Goal: Transaction & Acquisition: Purchase product/service

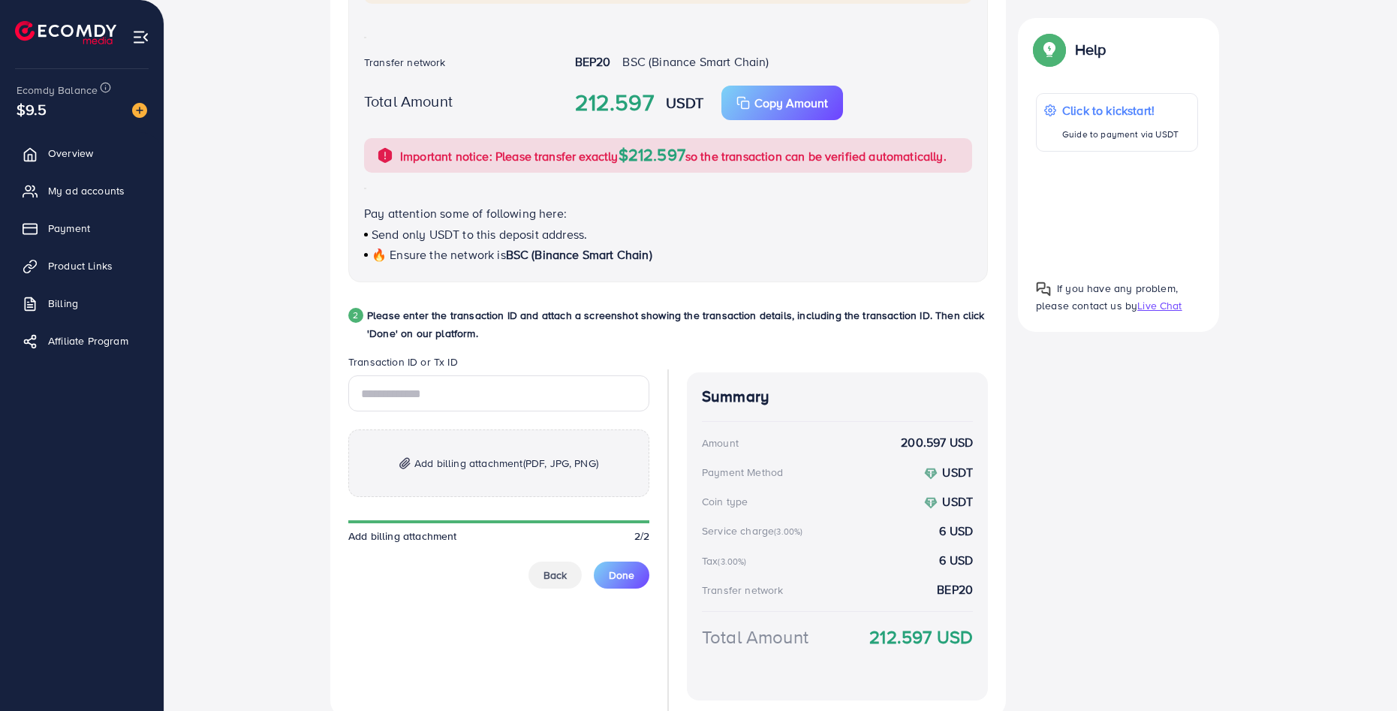
scroll to position [183, 0]
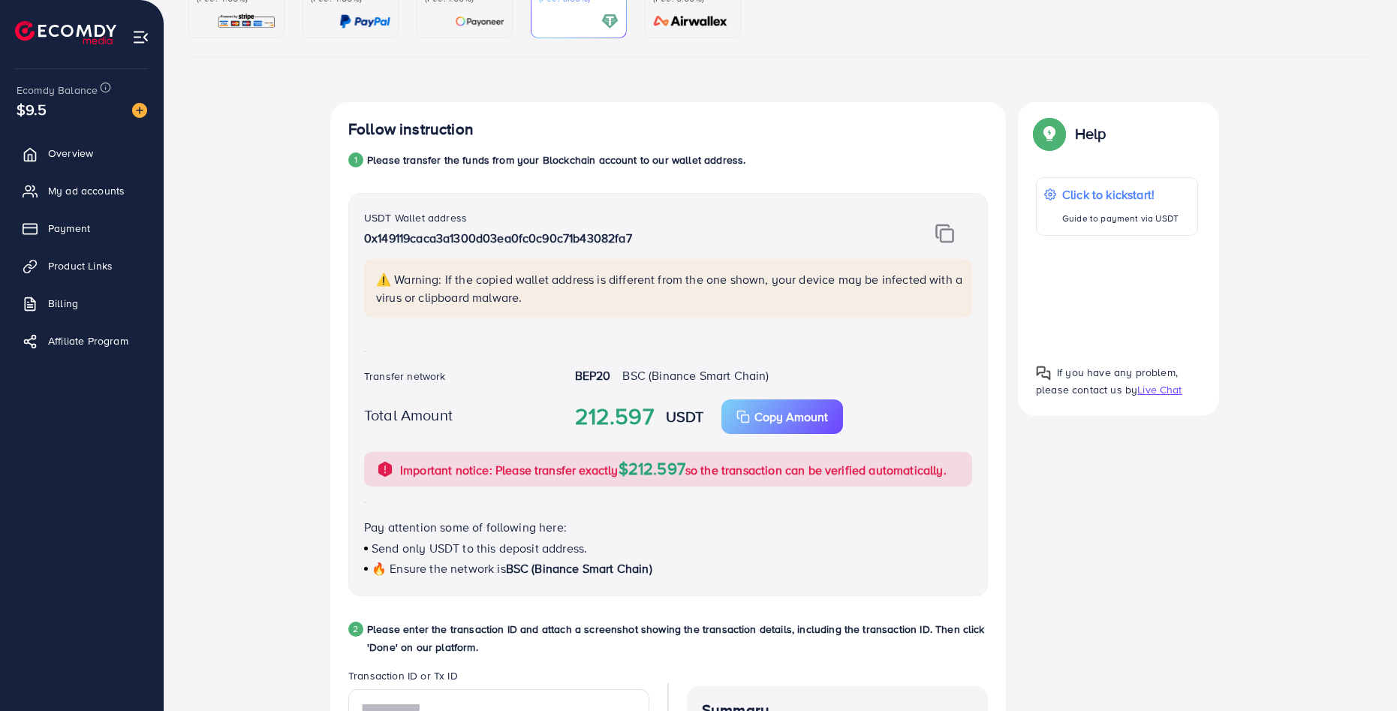
drag, startPoint x: 640, startPoint y: 239, endPoint x: 349, endPoint y: 238, distance: 291.3
click at [349, 238] on div "USDT Wallet address 0x149119caca3a1300d03ea0fc0c90c71b43082fa7 ⚠️ Warning: If t…" at bounding box center [668, 394] width 640 height 403
click at [949, 227] on img at bounding box center [944, 234] width 19 height 20
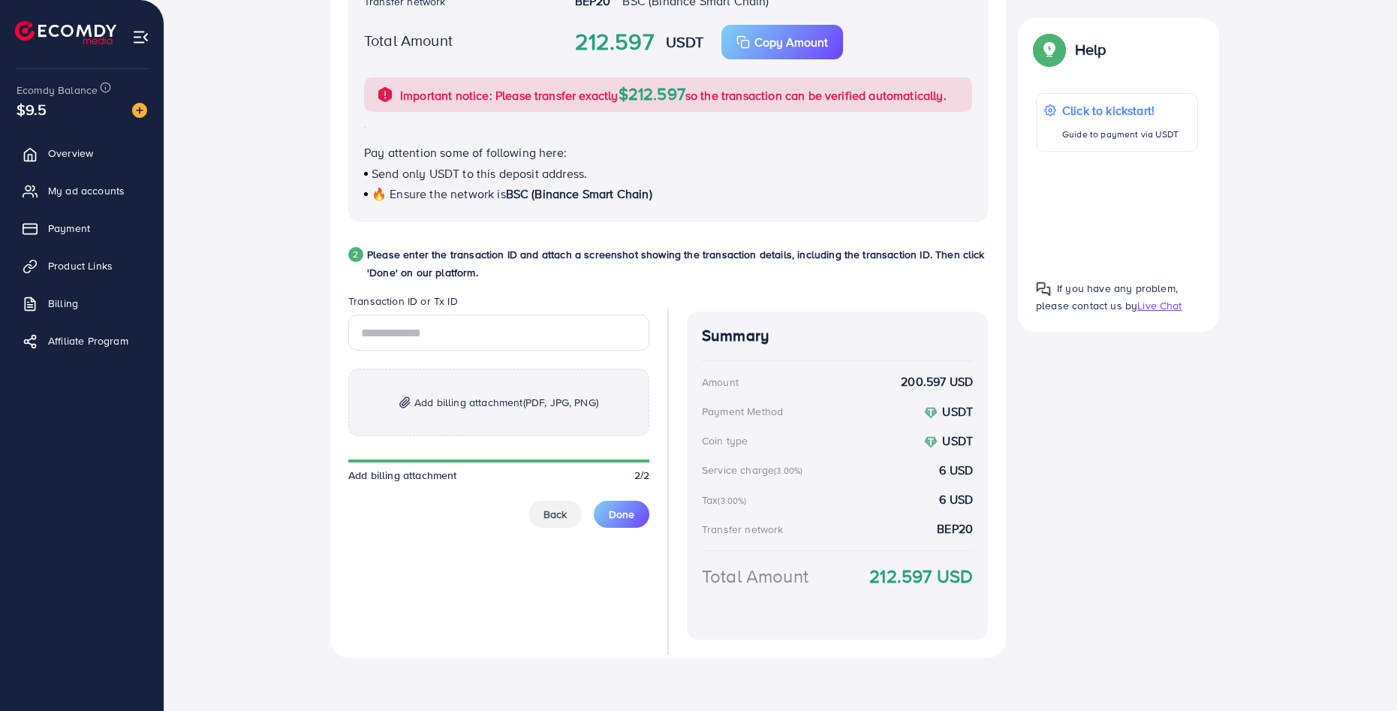
scroll to position [559, 0]
click at [610, 335] on input "text" at bounding box center [498, 332] width 301 height 36
paste input "**********"
type input "**********"
click at [424, 405] on span "Add billing attachment (PDF, JPG, PNG)" at bounding box center [506, 402] width 184 height 18
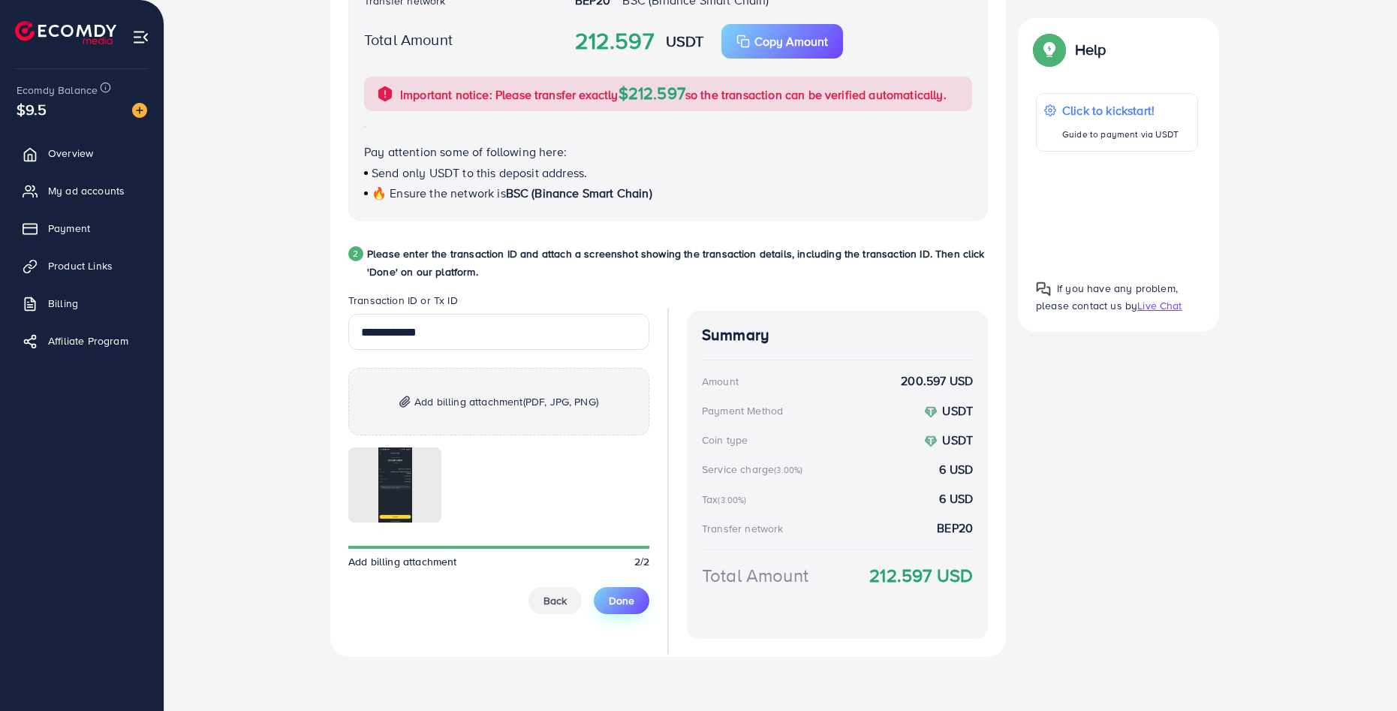
click at [625, 604] on span "Done" at bounding box center [622, 600] width 26 height 15
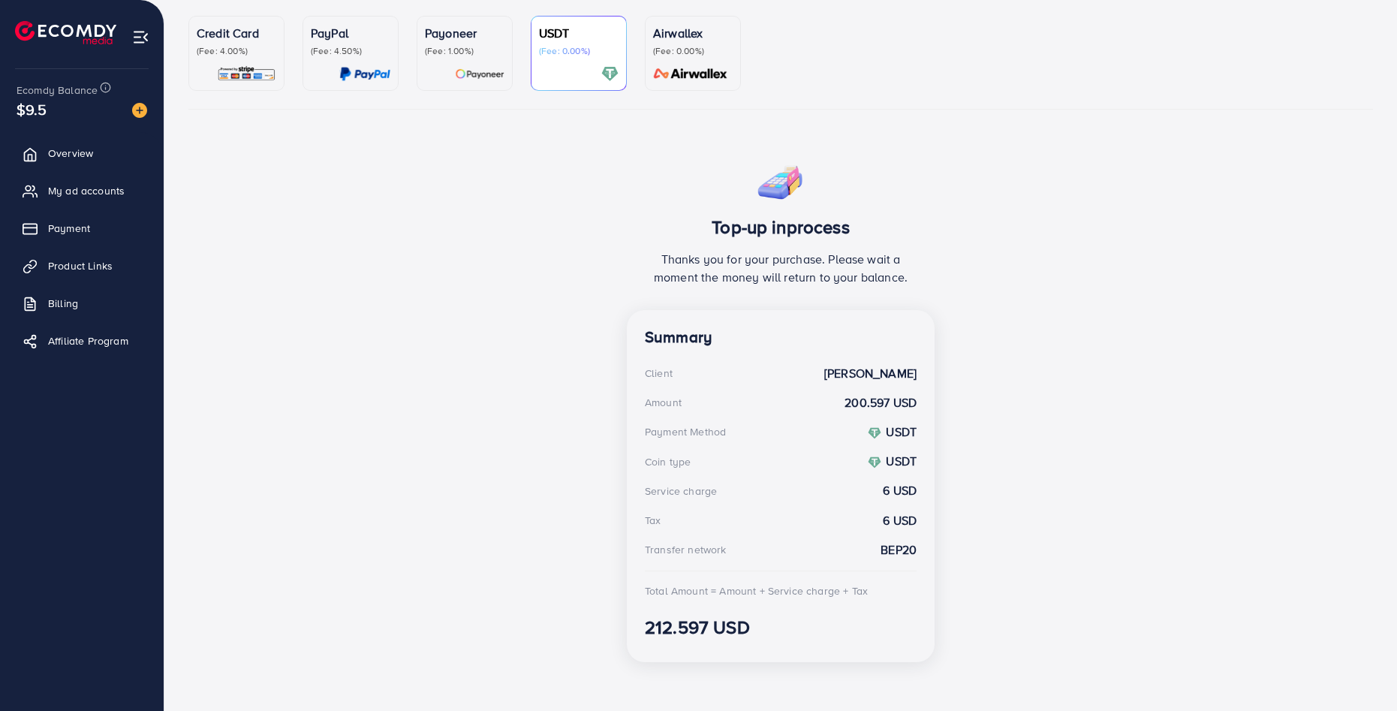
scroll to position [136, 0]
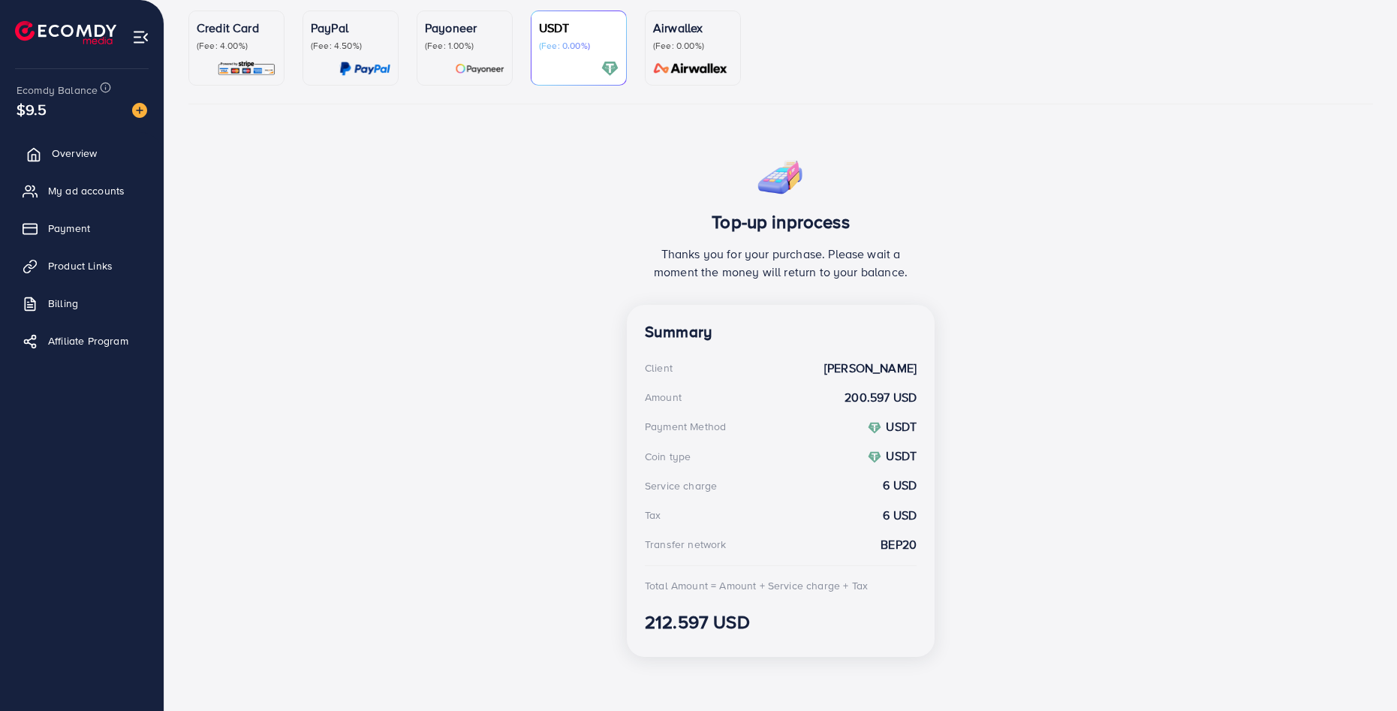
click at [87, 148] on span "Overview" at bounding box center [74, 153] width 45 height 15
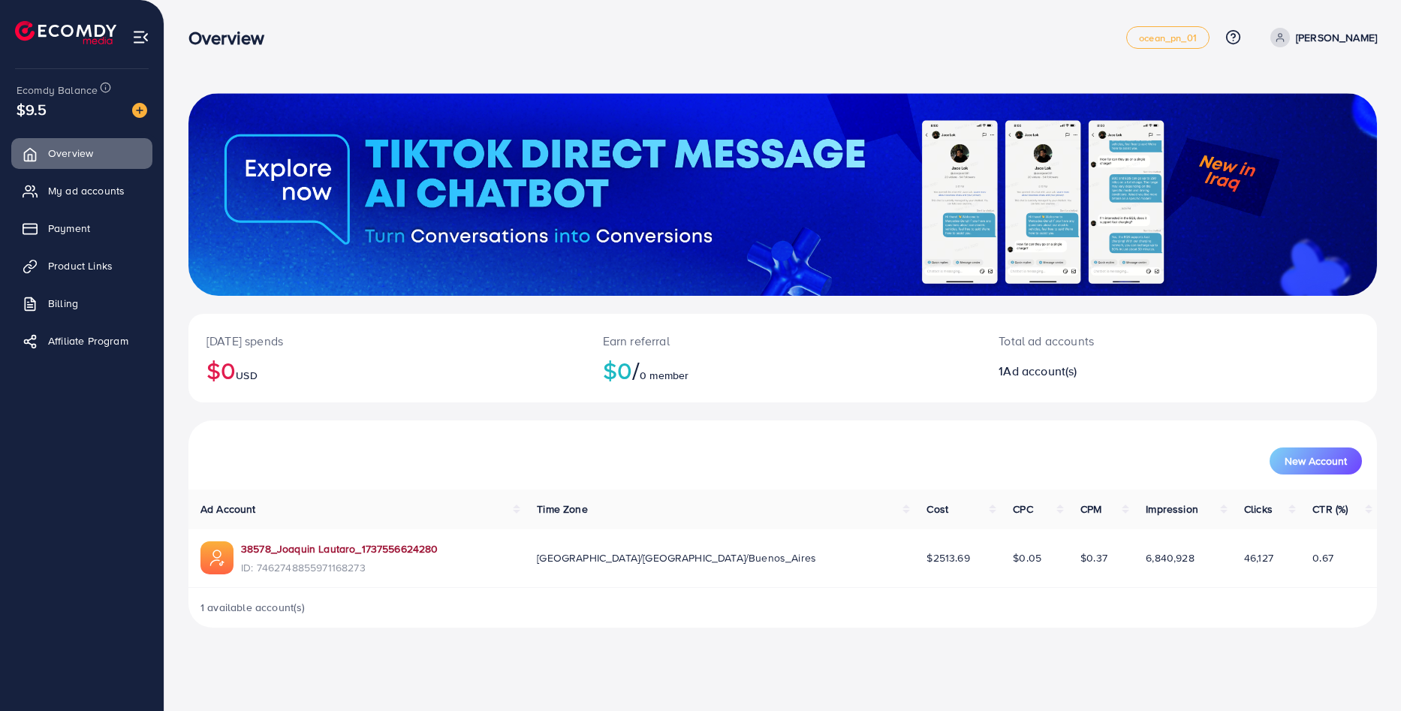
click at [373, 547] on link "38578_Joaquin Lautaro_1737556624280" at bounding box center [339, 548] width 197 height 15
